Goal: Task Accomplishment & Management: Use online tool/utility

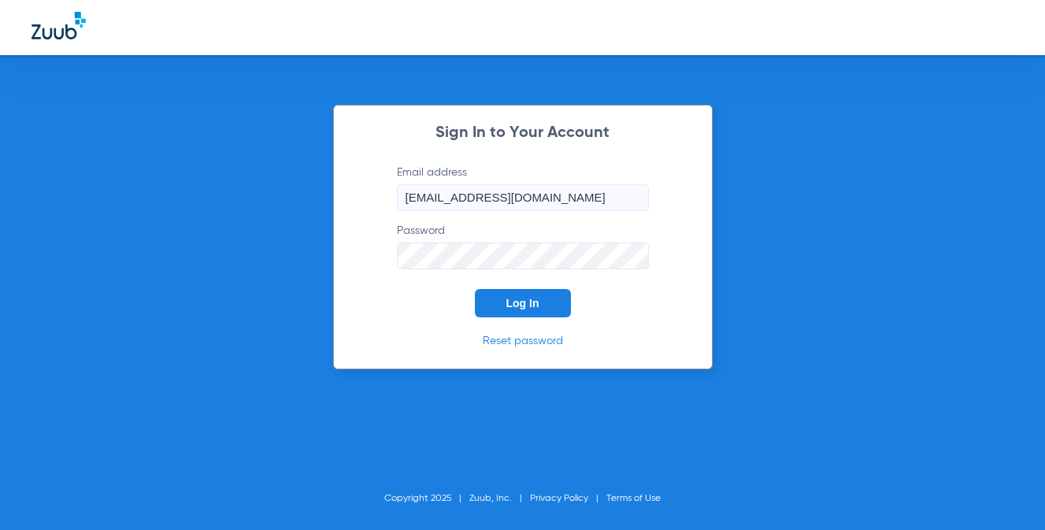
click at [534, 299] on span "Log In" at bounding box center [522, 303] width 33 height 13
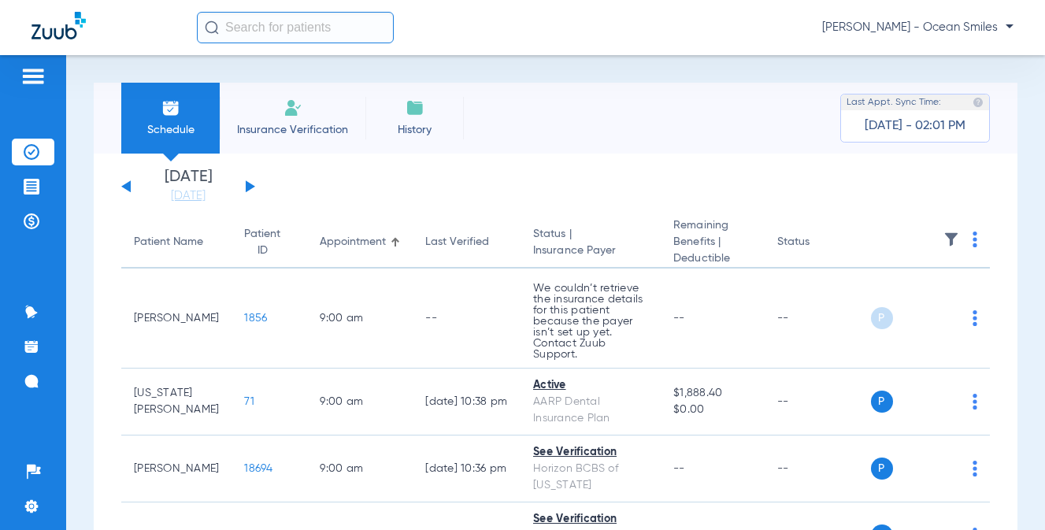
click at [246, 187] on button at bounding box center [250, 186] width 9 height 12
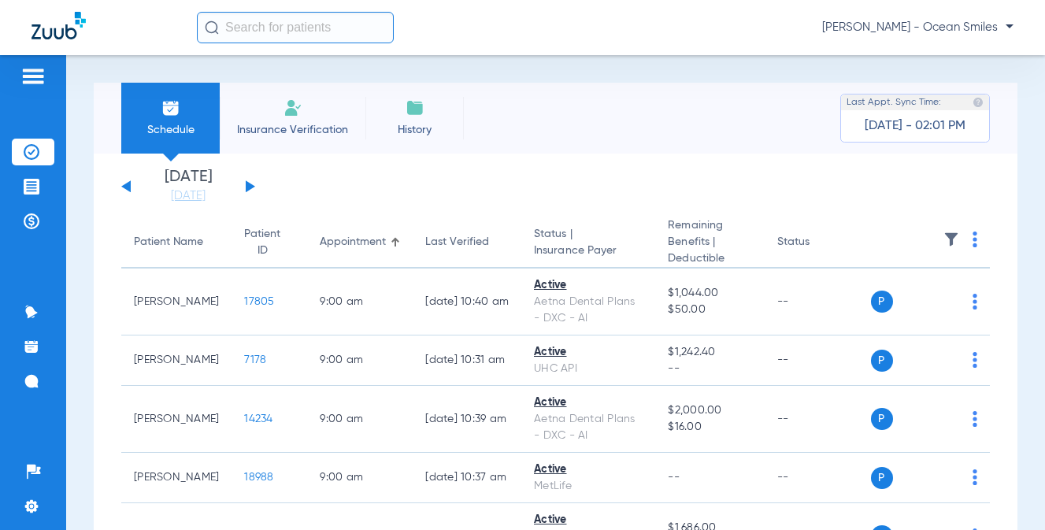
click at [246, 187] on button at bounding box center [250, 186] width 9 height 12
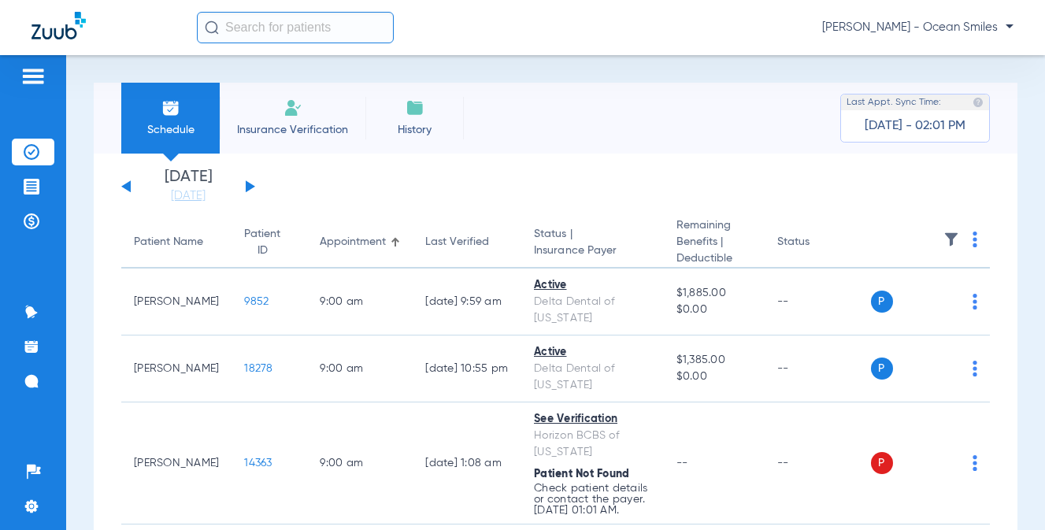
click at [252, 183] on div "[DATE] [DATE] [DATE] [DATE] [DATE] [DATE] [DATE] [DATE] [DATE] [DATE] [DATE] [D…" at bounding box center [188, 186] width 134 height 35
click at [248, 183] on button at bounding box center [250, 186] width 9 height 12
